Goal: Task Accomplishment & Management: Complete application form

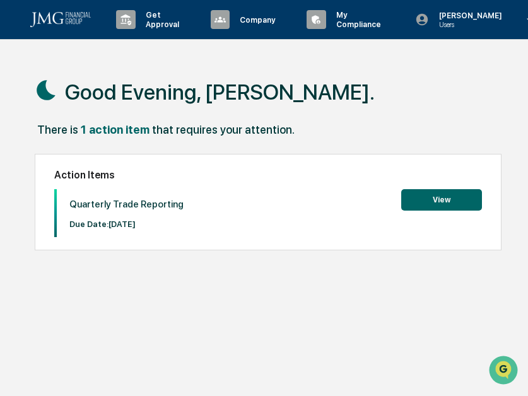
click at [432, 197] on button "View" at bounding box center [441, 199] width 81 height 21
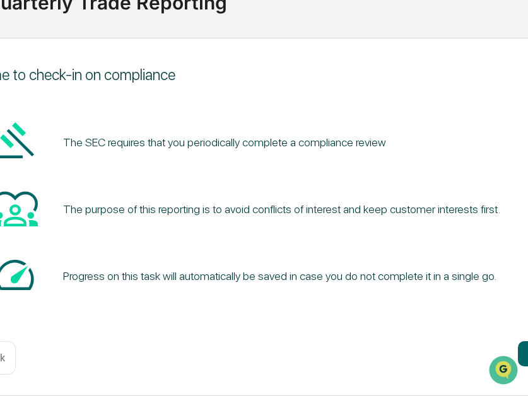
scroll to position [112, 263]
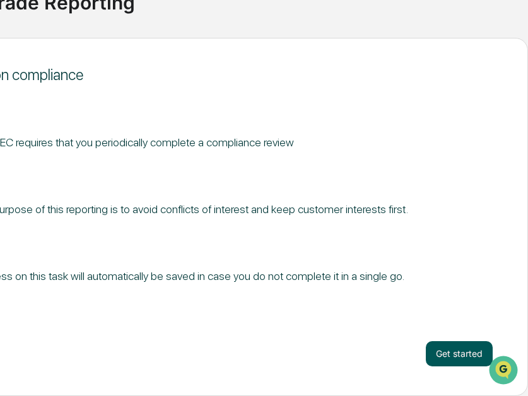
click at [437, 356] on button "Get started" at bounding box center [458, 353] width 67 height 25
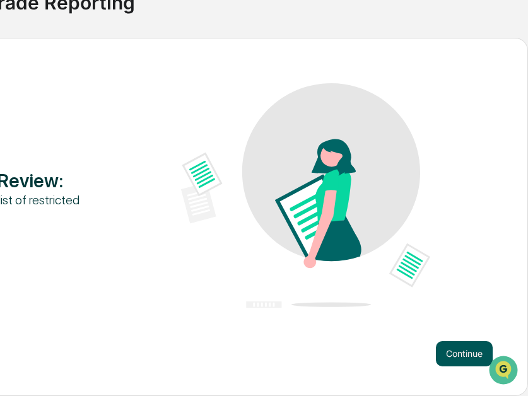
click at [446, 359] on button "Continue" at bounding box center [464, 353] width 57 height 25
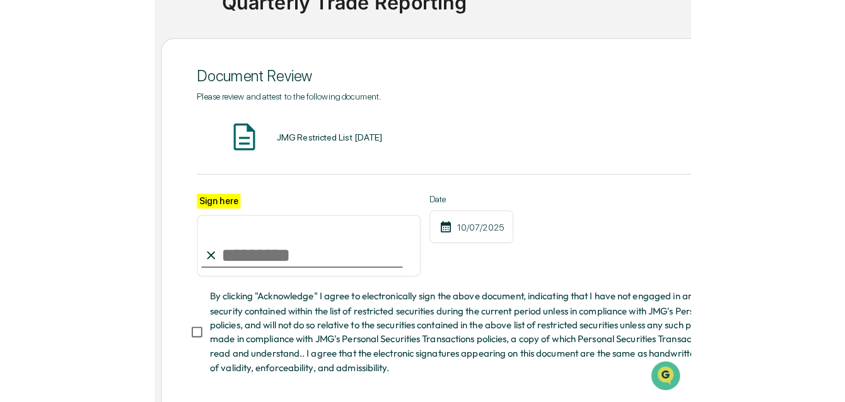
scroll to position [112, 0]
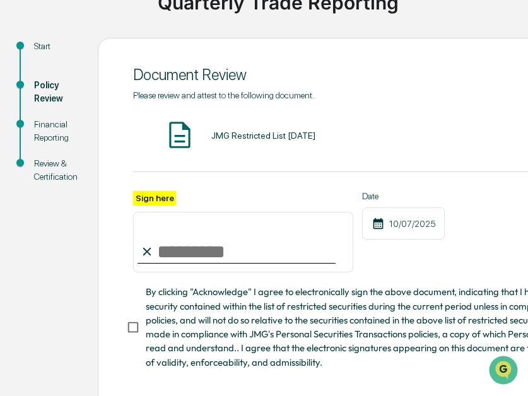
click at [254, 141] on div "JMG Restricted List [DATE] VIEW" at bounding box center [444, 135] width 623 height 33
click at [258, 127] on div "JMG Restricted List [DATE] VIEW" at bounding box center [444, 135] width 623 height 33
click at [242, 139] on div "JMG Restricted List [DATE]" at bounding box center [263, 135] width 104 height 10
click at [185, 140] on img at bounding box center [180, 135] width 32 height 32
click at [252, 135] on div "JMG Restricted List [DATE]" at bounding box center [263, 135] width 104 height 10
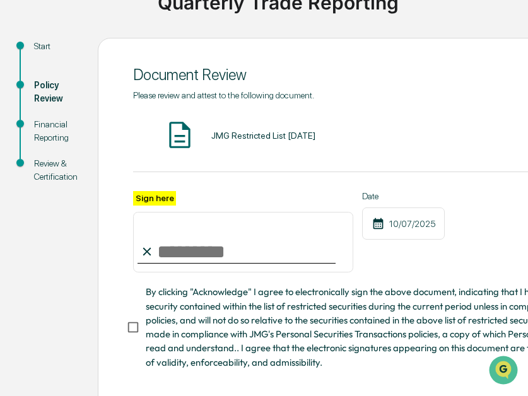
click at [311, 137] on div "JMG Restricted List [DATE]" at bounding box center [263, 135] width 104 height 10
click at [185, 140] on img at bounding box center [180, 135] width 32 height 32
drag, startPoint x: 0, startPoint y: 0, endPoint x: -51, endPoint y: 0, distance: 51.1
click at [0, 0] on html "Get Approval Content & Transactions Company Policies & Documents My Compliance …" at bounding box center [264, 86] width 528 height 396
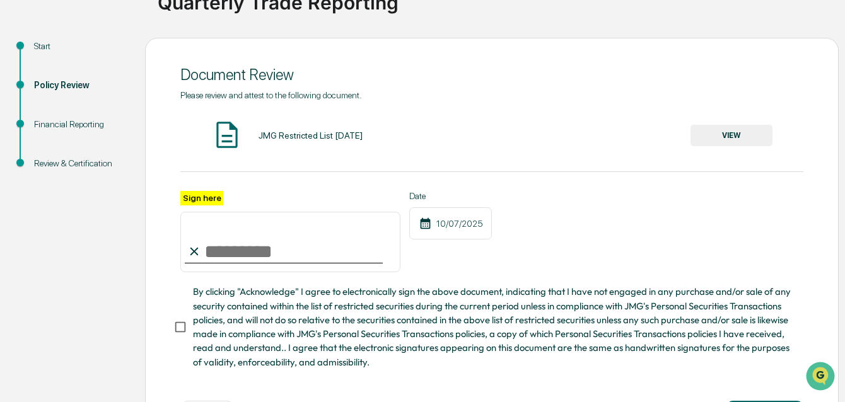
click at [527, 130] on button "VIEW" at bounding box center [731, 135] width 82 height 21
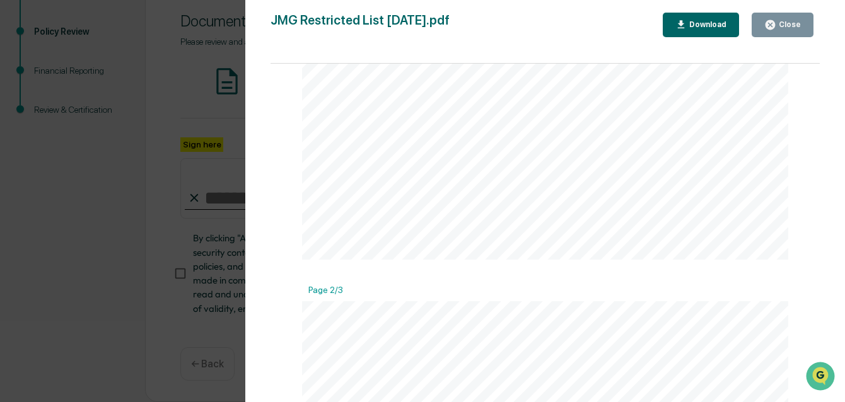
scroll to position [0, 0]
click at [527, 22] on icon "button" at bounding box center [769, 24] width 9 height 9
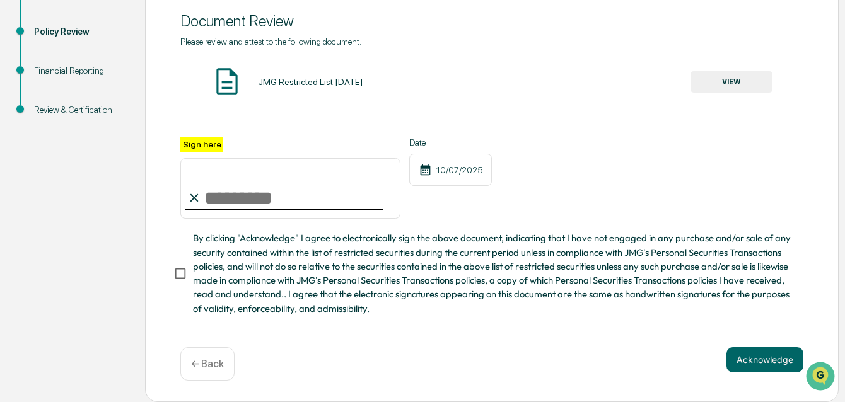
click at [241, 199] on input "Sign here" at bounding box center [290, 188] width 220 height 61
type input "**********"
click at [527, 368] on button "Acknowledge" at bounding box center [764, 359] width 77 height 25
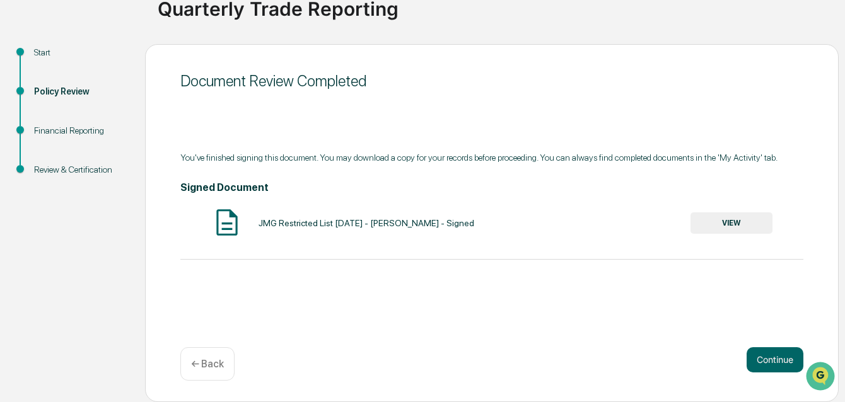
click at [527, 228] on button "VIEW" at bounding box center [731, 222] width 82 height 21
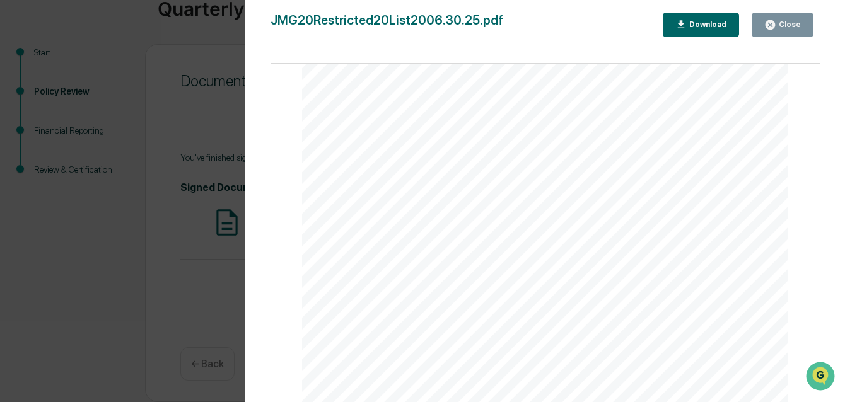
scroll to position [0, 0]
click at [527, 31] on button "Close" at bounding box center [782, 25] width 62 height 25
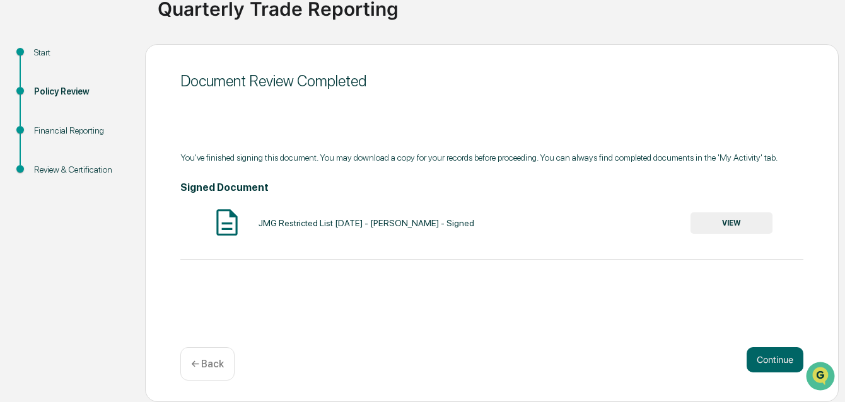
click at [527, 340] on div "Document Review Completed You've finished signing this document. You may downlo…" at bounding box center [491, 223] width 693 height 358
click at [527, 351] on button "Continue" at bounding box center [774, 359] width 57 height 25
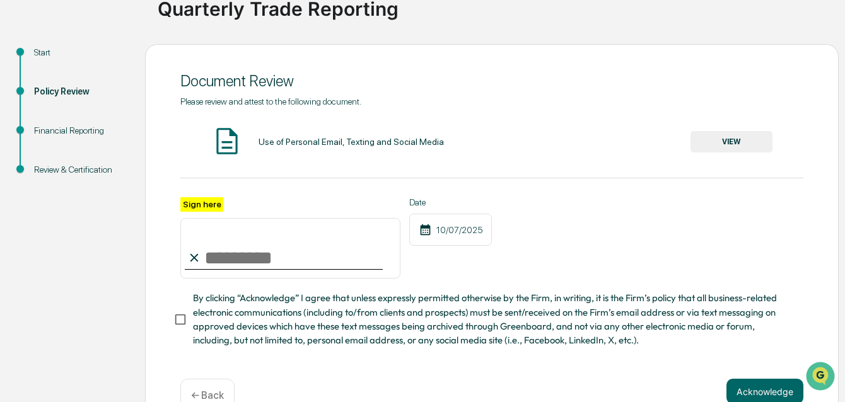
click at [527, 151] on button "VIEW" at bounding box center [731, 141] width 82 height 21
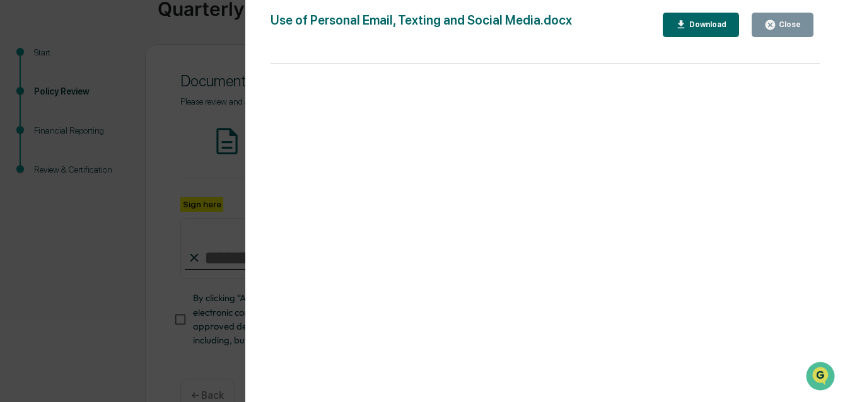
click at [527, 32] on button "Close" at bounding box center [782, 25] width 62 height 25
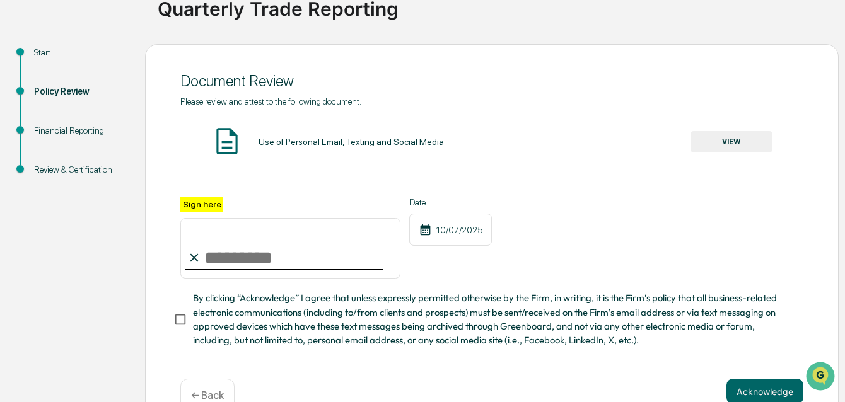
click at [222, 253] on input "Sign here" at bounding box center [290, 248] width 220 height 61
type input "**********"
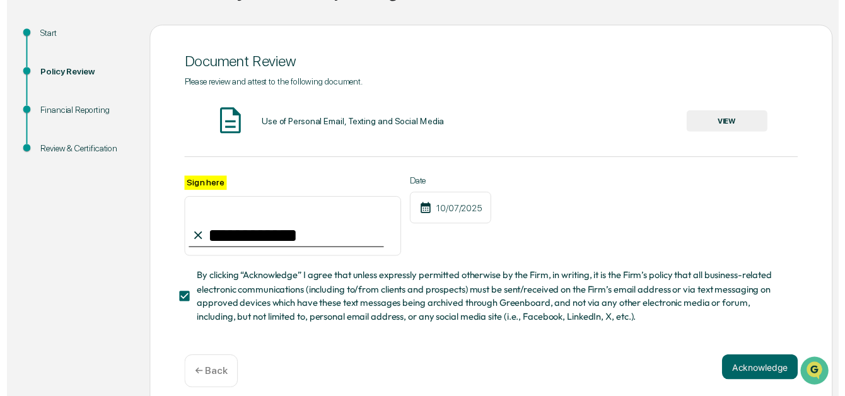
scroll to position [141, 0]
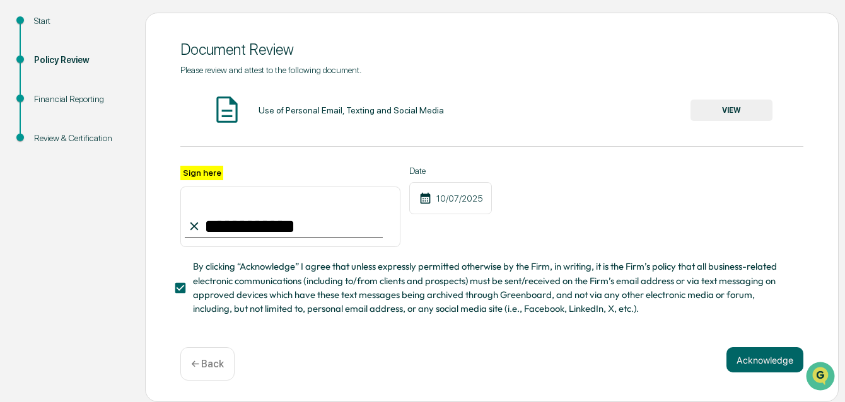
click at [527, 376] on div "Acknowledge ← Back" at bounding box center [491, 363] width 623 height 33
click at [527, 365] on button "Acknowledge" at bounding box center [764, 359] width 77 height 25
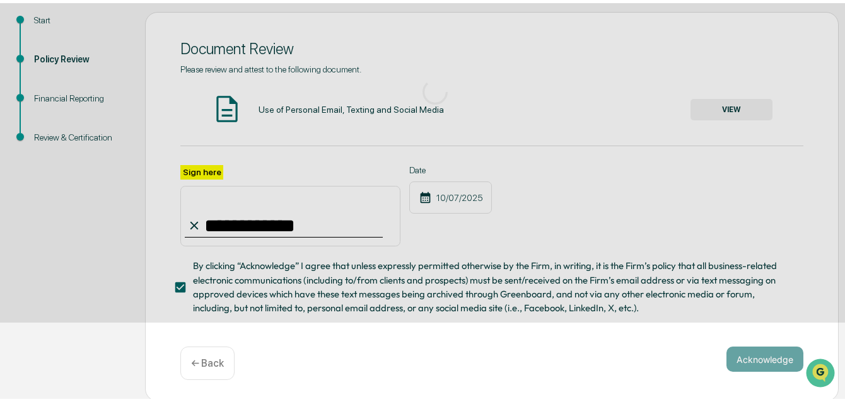
scroll to position [106, 0]
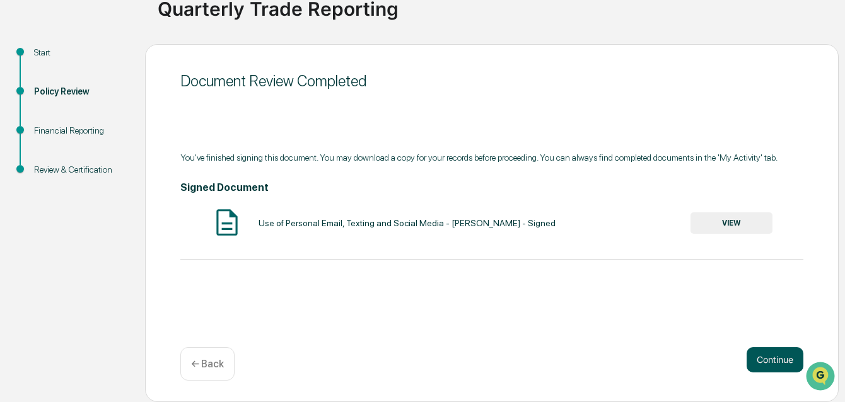
click at [527, 355] on button "Continue" at bounding box center [774, 359] width 57 height 25
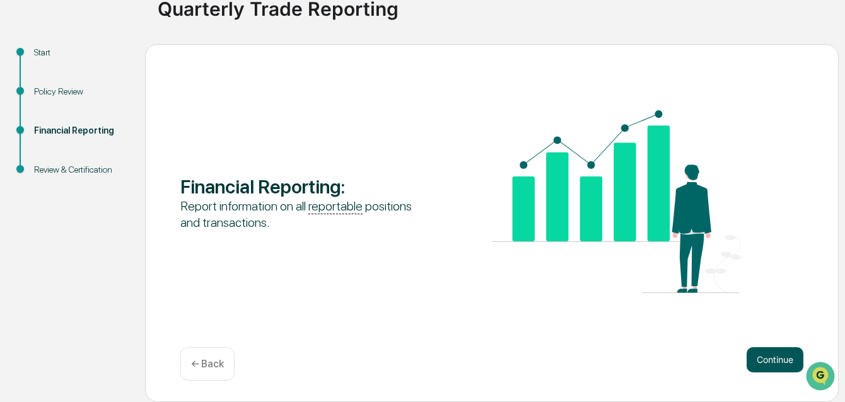
click at [527, 361] on button "Continue" at bounding box center [774, 359] width 57 height 25
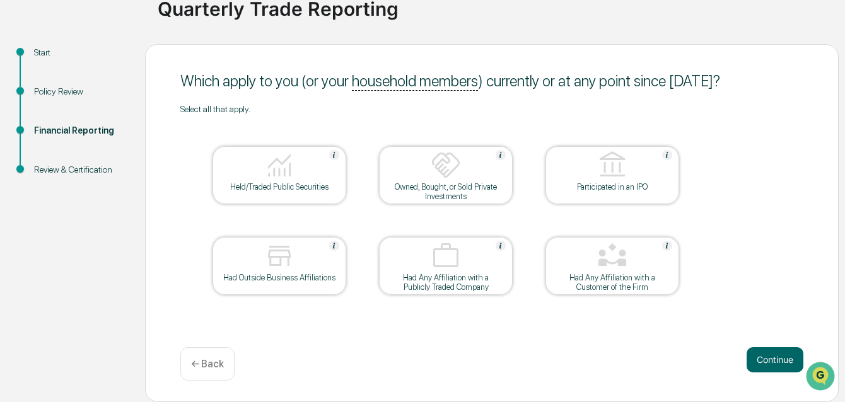
drag, startPoint x: 315, startPoint y: 178, endPoint x: 299, endPoint y: 178, distance: 15.1
click at [315, 178] on div at bounding box center [279, 166] width 126 height 32
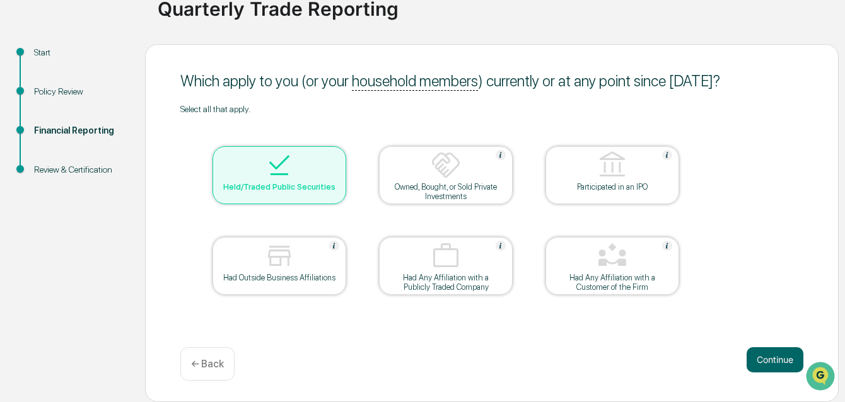
click at [282, 183] on div "Held/Traded Public Securities" at bounding box center [278, 186] width 113 height 9
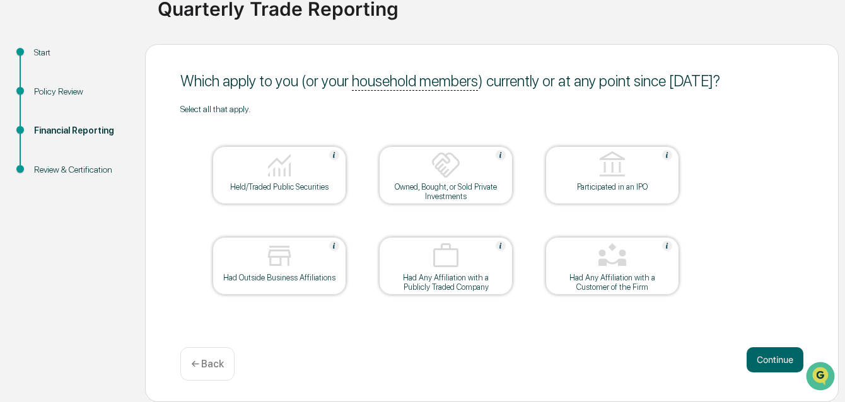
click at [282, 183] on div "Held/Traded Public Securities" at bounding box center [278, 186] width 113 height 9
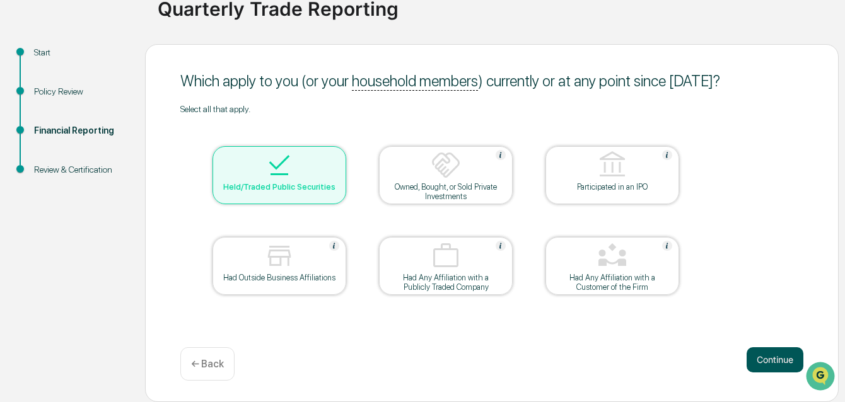
click at [527, 357] on button "Continue" at bounding box center [774, 359] width 57 height 25
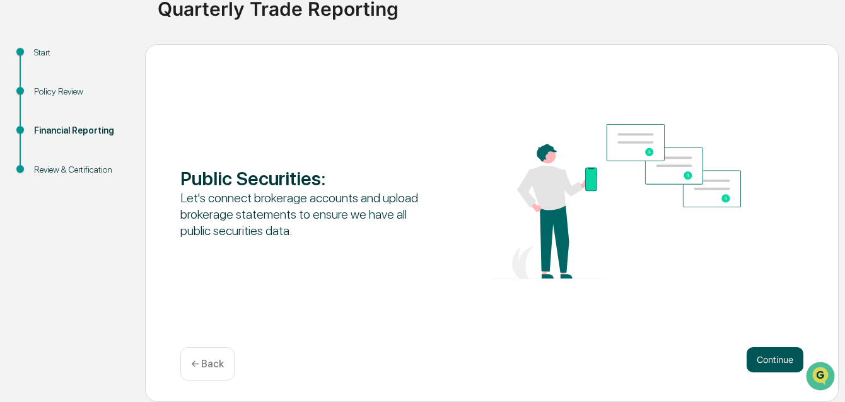
click at [527, 350] on button "Continue" at bounding box center [774, 359] width 57 height 25
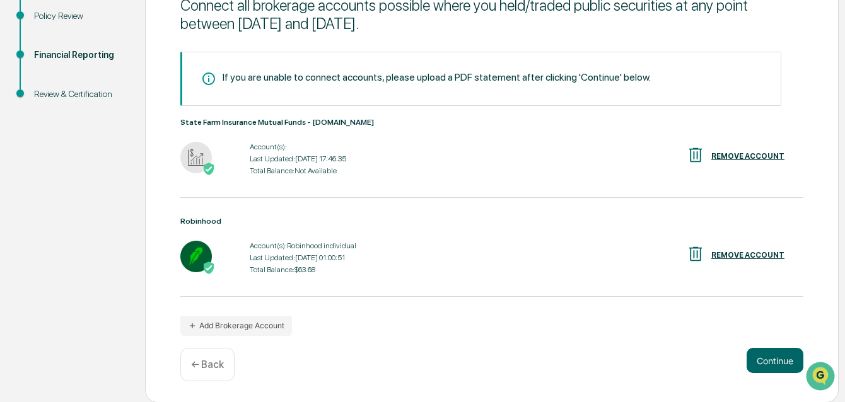
scroll to position [182, 0]
click at [527, 366] on button "Continue" at bounding box center [774, 359] width 57 height 25
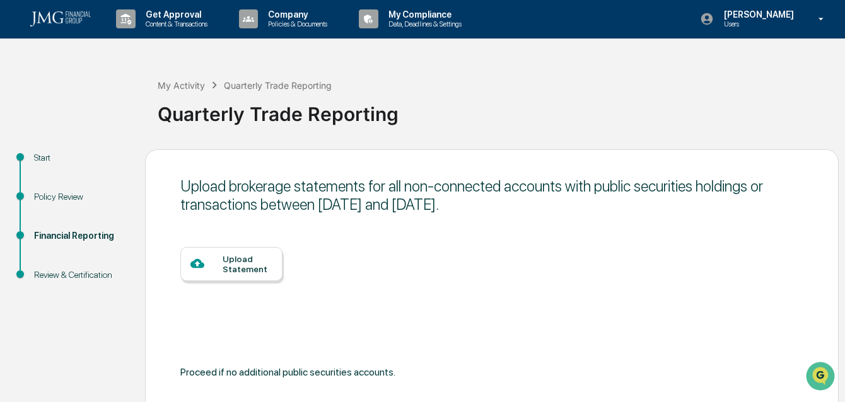
scroll to position [0, 0]
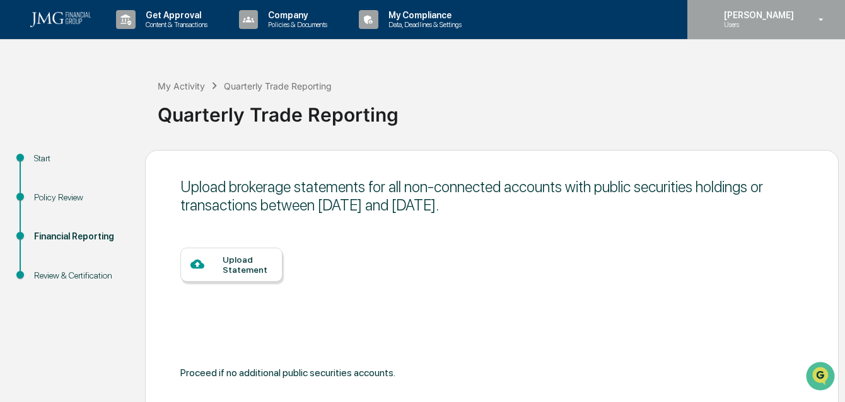
click at [527, 9] on div "[PERSON_NAME] Users" at bounding box center [766, 19] width 158 height 39
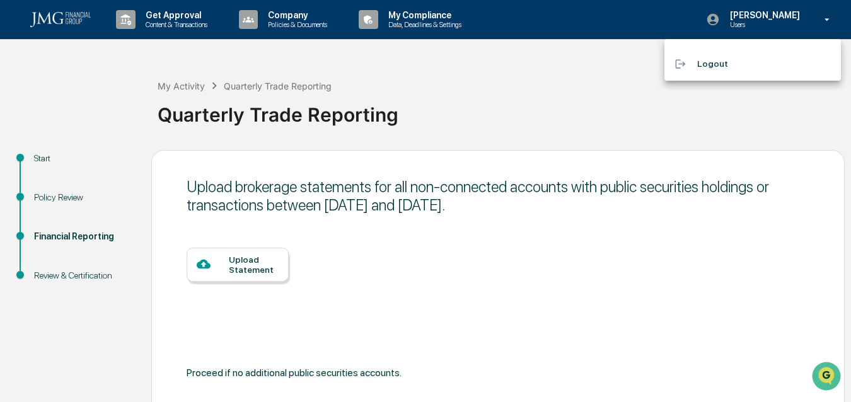
click at [527, 80] on div at bounding box center [425, 201] width 851 height 402
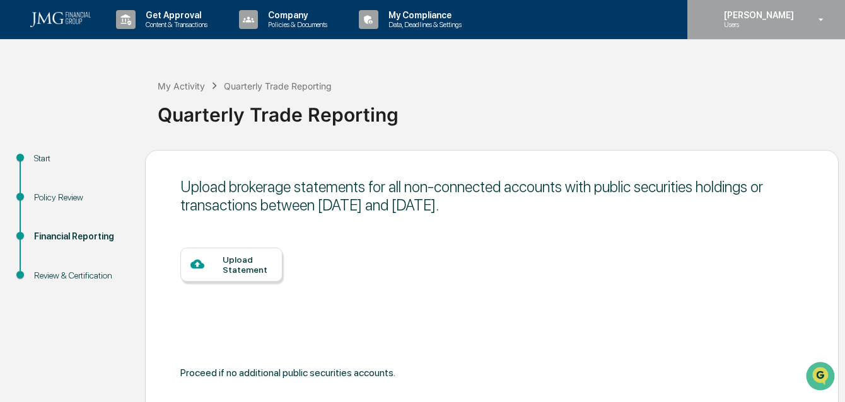
click at [527, 23] on p "Users" at bounding box center [757, 24] width 86 height 9
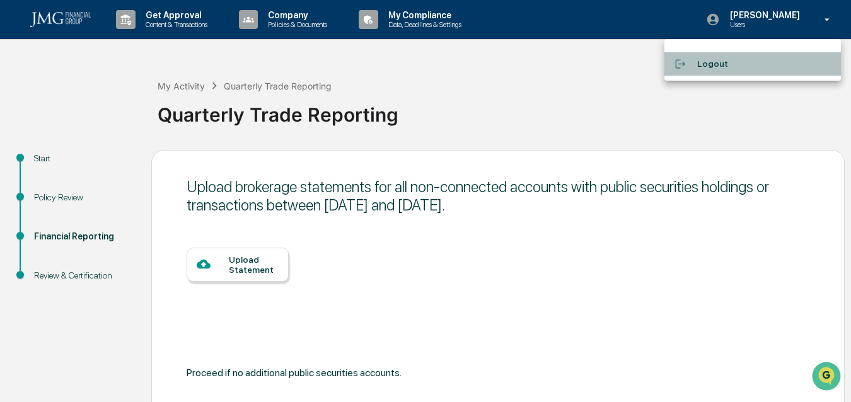
click at [527, 61] on li "Logout" at bounding box center [752, 63] width 176 height 23
